Goal: Submit feedback/report problem

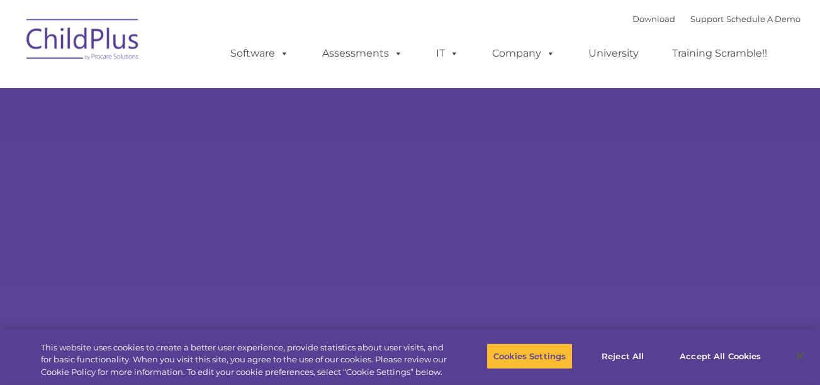
select select "MEDIUM"
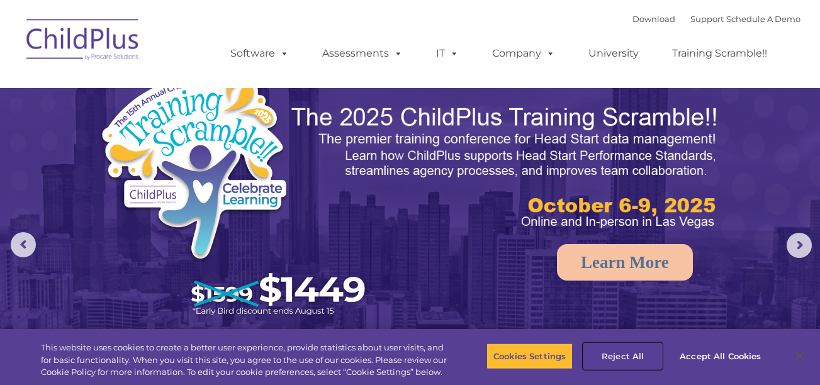
click at [609, 352] on button "Reject All" at bounding box center [622, 356] width 79 height 26
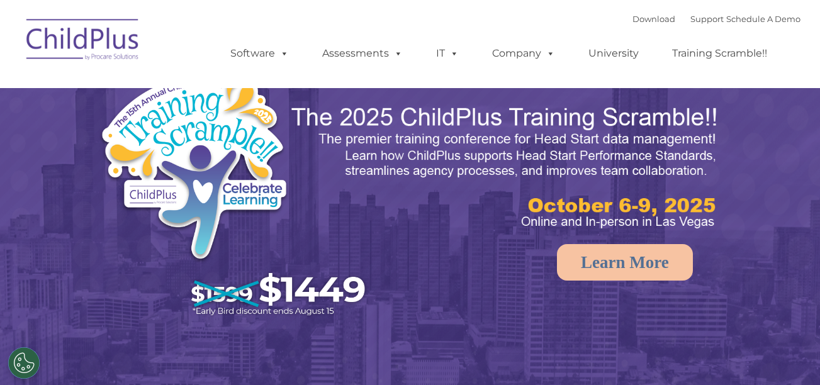
select select "MEDIUM"
